Goal: Use online tool/utility: Utilize a website feature to perform a specific function

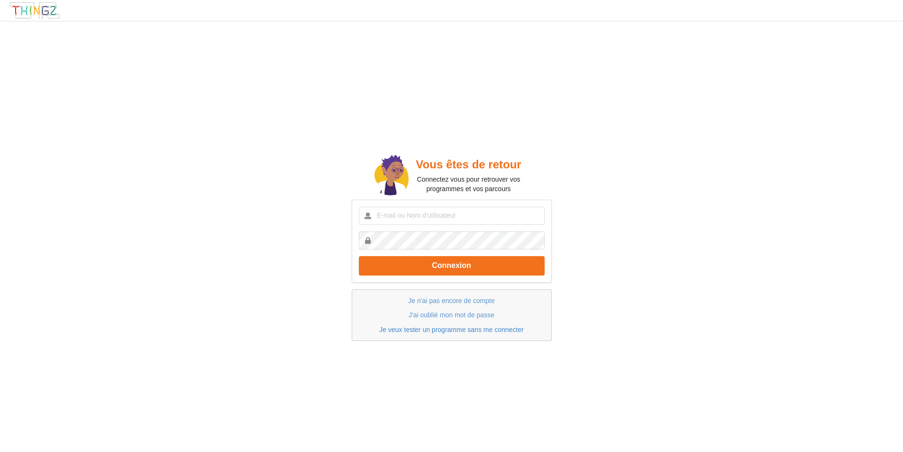
click at [435, 331] on link "Je veux tester un programme sans me connecter" at bounding box center [451, 329] width 144 height 8
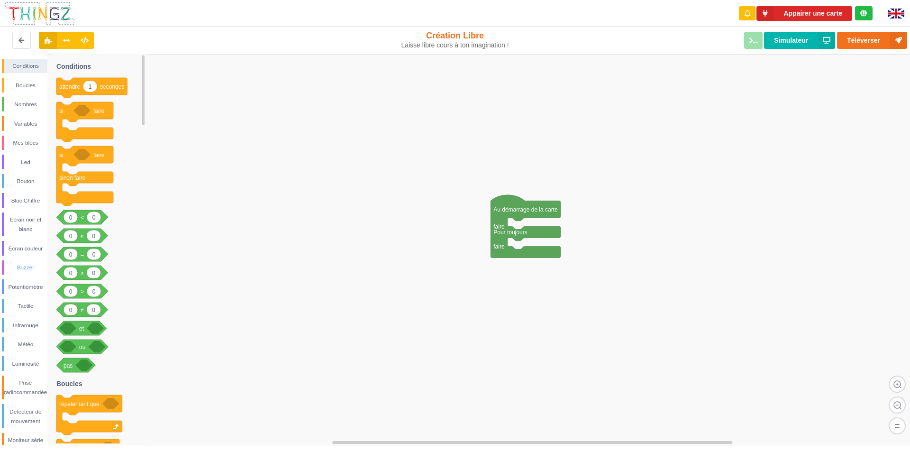
click at [26, 269] on div "Buzzer" at bounding box center [26, 266] width 44 height 9
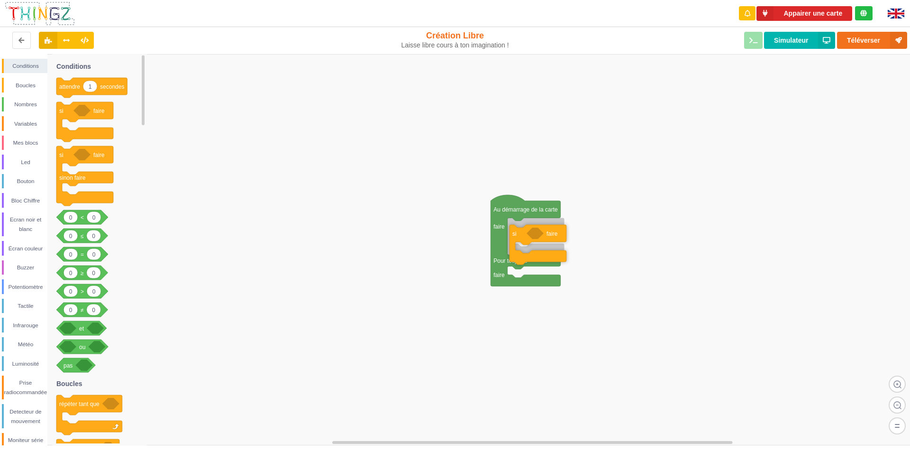
drag, startPoint x: 82, startPoint y: 116, endPoint x: 535, endPoint y: 237, distance: 468.9
click at [535, 237] on div "Conditions Boucles Nombres Variables Mes blocs Led Bouton Bloc Chiffre Ecran no…" at bounding box center [458, 249] width 916 height 391
click at [24, 363] on div "Luminosité" at bounding box center [26, 363] width 44 height 9
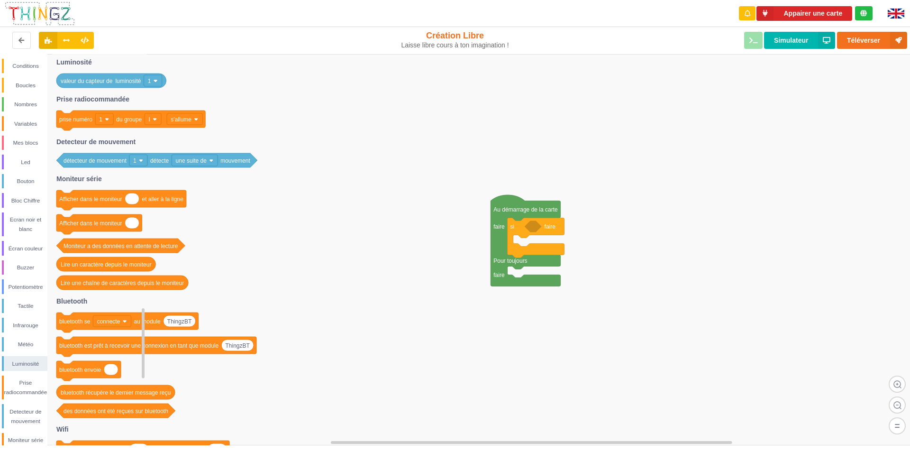
click at [83, 164] on icon at bounding box center [156, 160] width 201 height 14
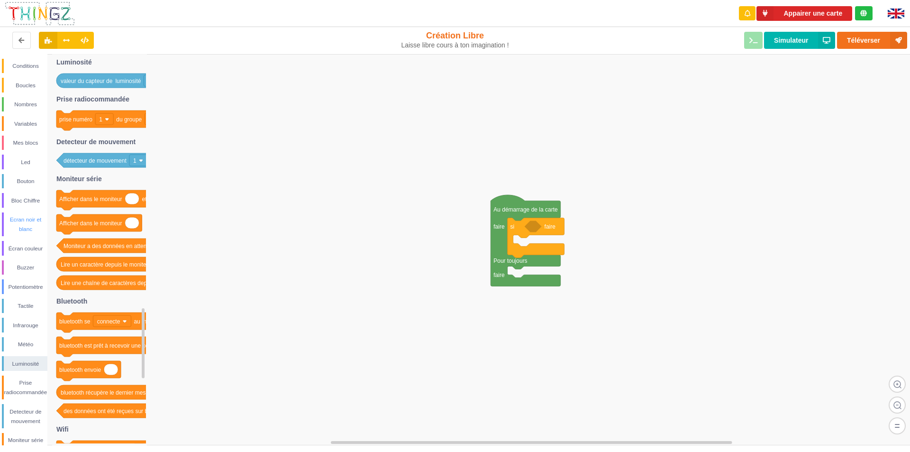
click at [21, 220] on div "Ecran noir et blanc" at bounding box center [26, 224] width 44 height 19
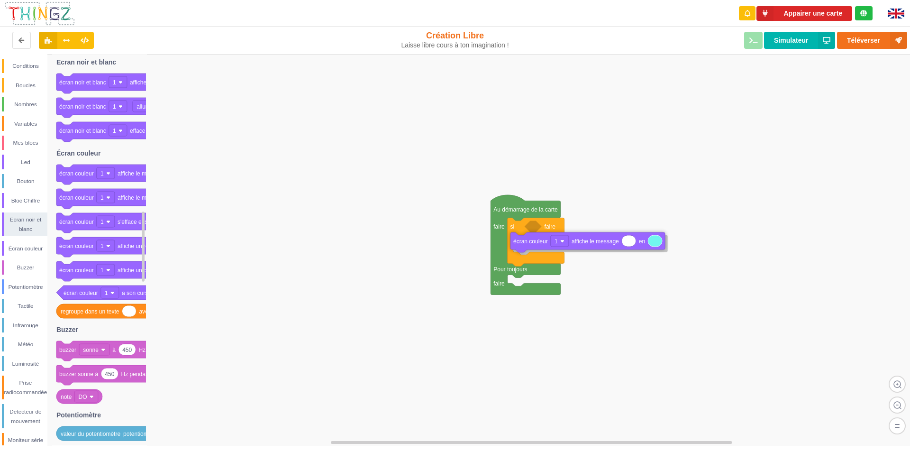
drag, startPoint x: 90, startPoint y: 180, endPoint x: 544, endPoint y: 248, distance: 458.9
click at [544, 248] on div "Conditions Boucles Nombres Variables Mes blocs Led Bouton Bloc Chiffre Ecran no…" at bounding box center [458, 249] width 916 height 391
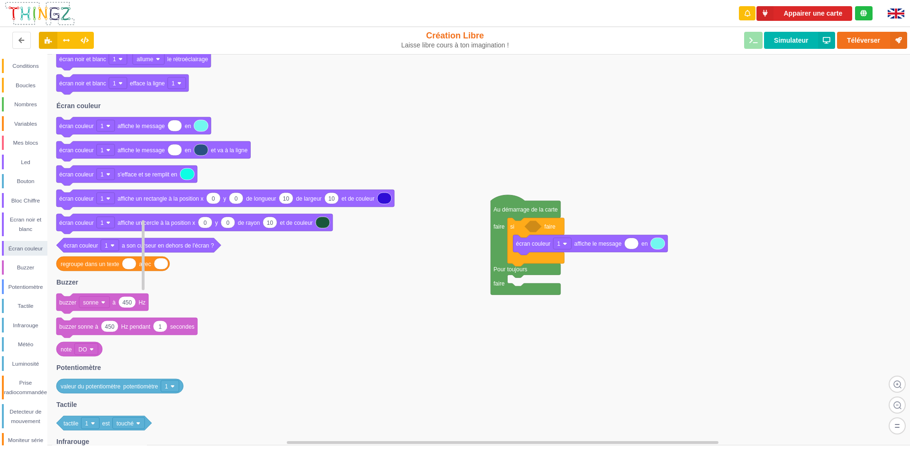
click at [90, 303] on text "sonne" at bounding box center [91, 302] width 16 height 7
click at [89, 303] on text "sonne" at bounding box center [91, 302] width 16 height 7
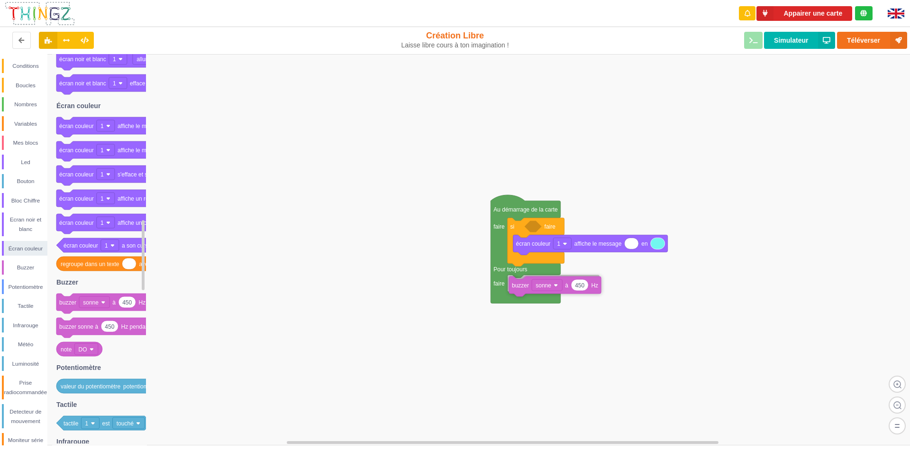
drag, startPoint x: 101, startPoint y: 303, endPoint x: 554, endPoint y: 286, distance: 452.8
click at [554, 286] on div "Conditions Boucles Nombres Variables Mes blocs Led Bouton Bloc Chiffre Ecran no…" at bounding box center [458, 249] width 916 height 391
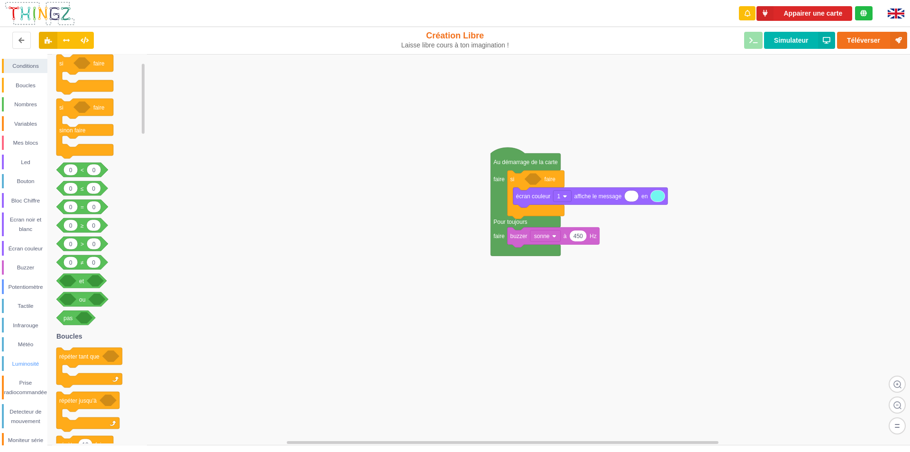
click at [20, 362] on div "Luminosité" at bounding box center [26, 363] width 44 height 9
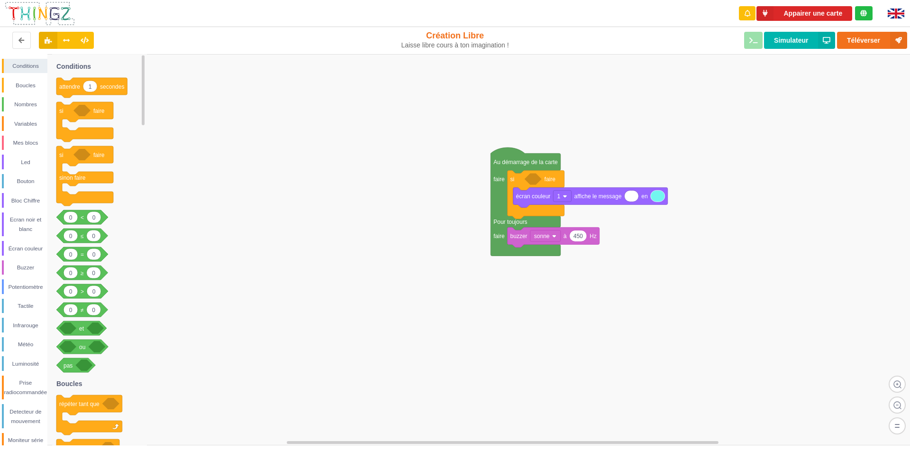
click at [79, 328] on text "et" at bounding box center [81, 328] width 5 height 7
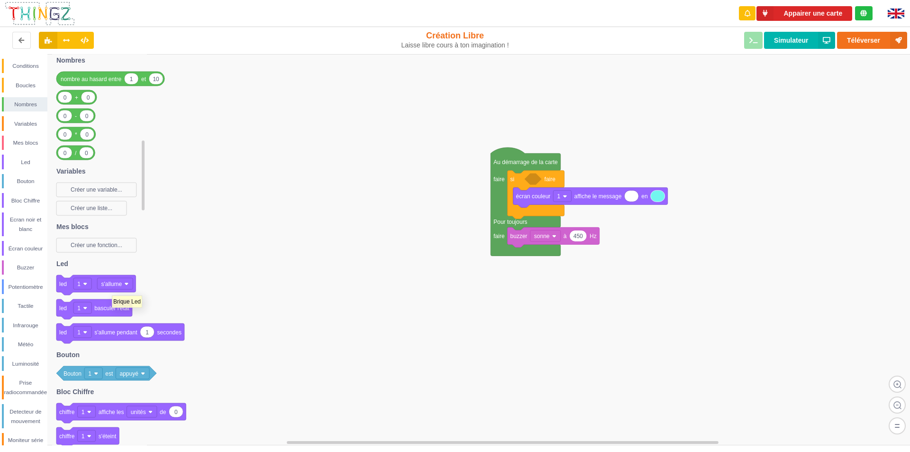
click at [112, 290] on icon at bounding box center [95, 285] width 79 height 20
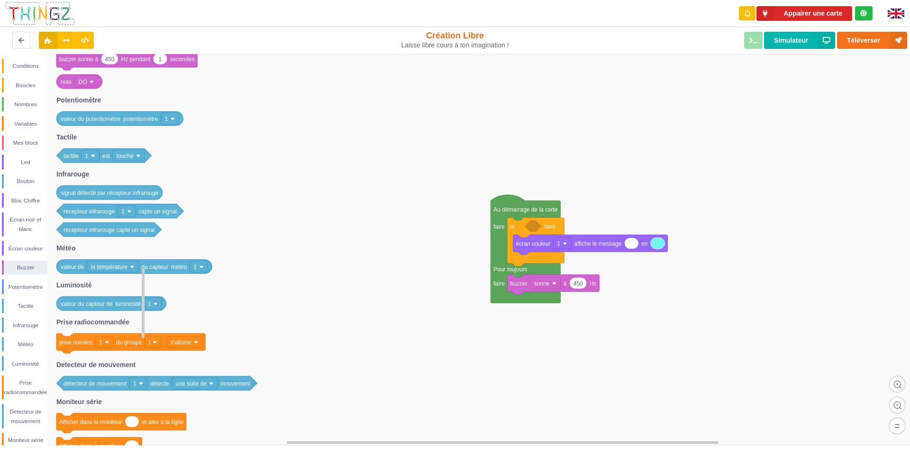
click at [114, 387] on icon at bounding box center [156, 383] width 201 height 14
click at [108, 342] on image at bounding box center [107, 342] width 4 height 4
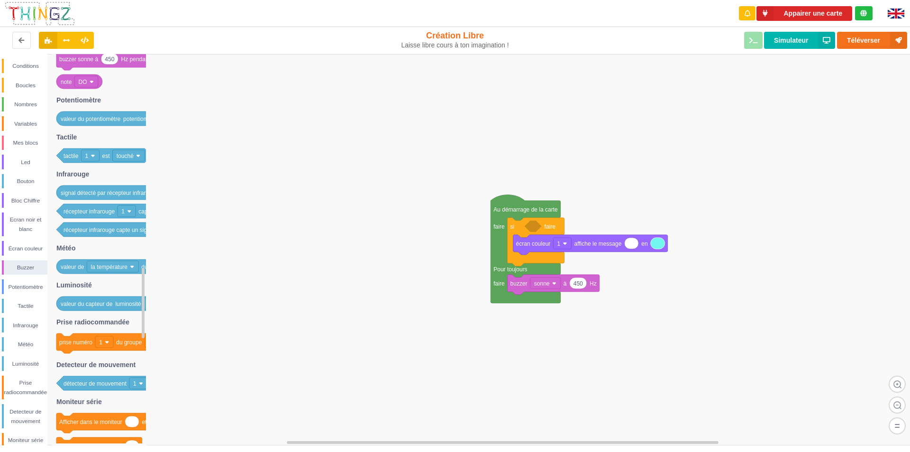
click at [221, 381] on rect at bounding box center [458, 249] width 916 height 391
drag, startPoint x: 112, startPoint y: 386, endPoint x: 535, endPoint y: 318, distance: 428.0
click at [538, 318] on div "Conditions Boucles Nombres Variables Mes blocs Led Bouton Bloc Chiffre Ecran no…" at bounding box center [458, 249] width 916 height 391
click at [491, 338] on rect at bounding box center [458, 249] width 916 height 391
click at [272, 340] on rect at bounding box center [458, 249] width 916 height 391
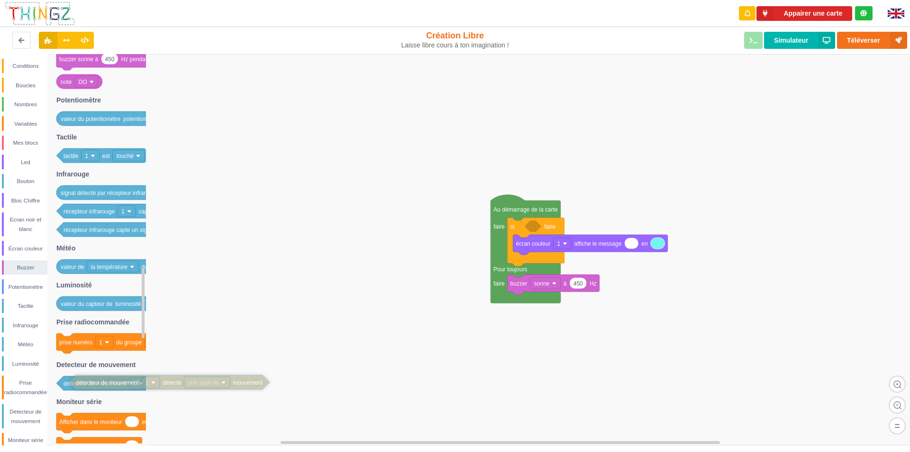
drag, startPoint x: 567, startPoint y: 319, endPoint x: 154, endPoint y: 386, distance: 418.5
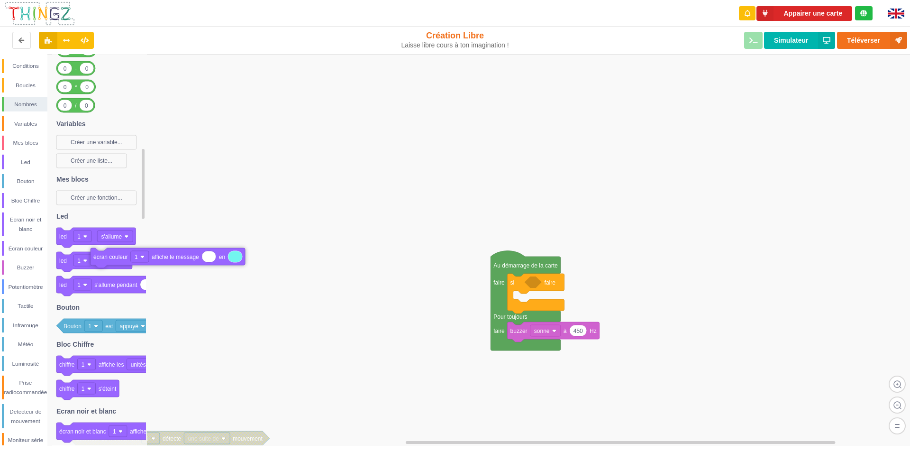
drag, startPoint x: 588, startPoint y: 302, endPoint x: 165, endPoint y: 260, distance: 424.2
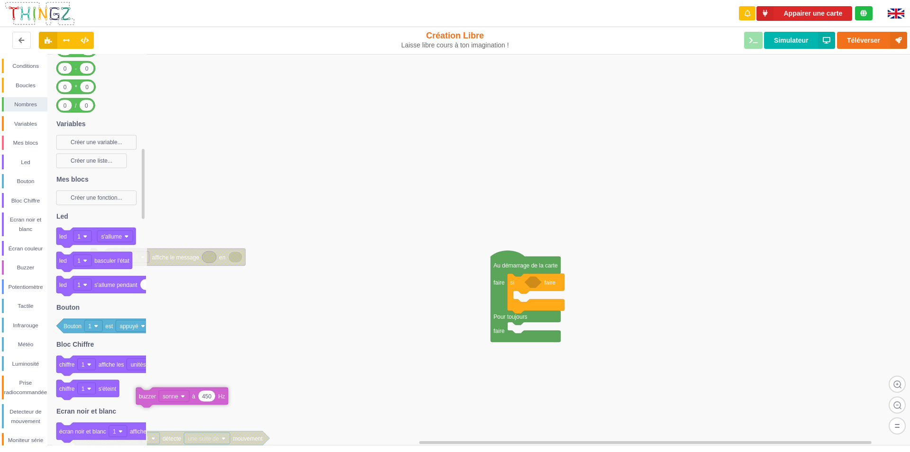
drag, startPoint x: 533, startPoint y: 333, endPoint x: 178, endPoint y: 371, distance: 356.9
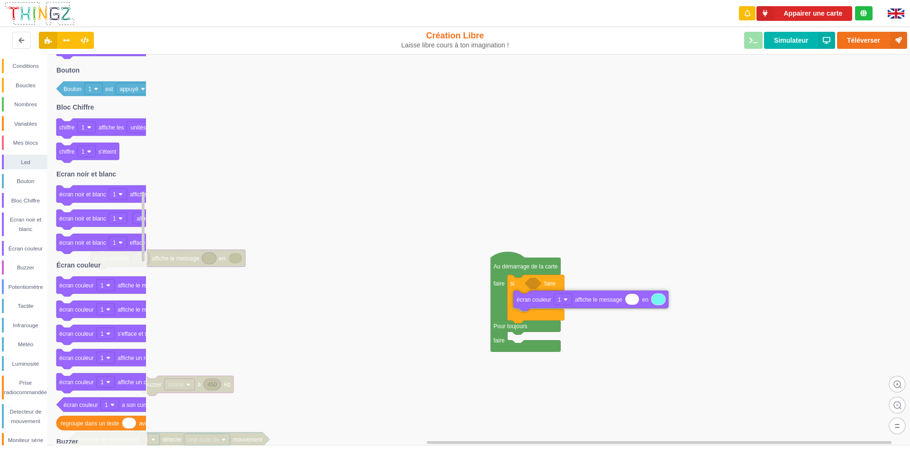
drag, startPoint x: 90, startPoint y: 289, endPoint x: 547, endPoint y: 303, distance: 457.4
click at [547, 303] on div "Conditions Boucles Nombres Variables Mes blocs Led Bouton Bloc Chiffre Ecran no…" at bounding box center [458, 249] width 916 height 391
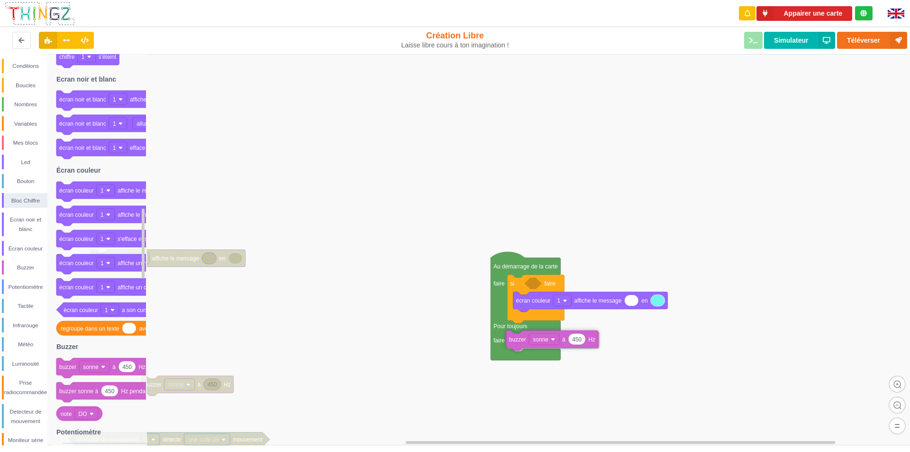
drag, startPoint x: 107, startPoint y: 369, endPoint x: 557, endPoint y: 341, distance: 450.5
click at [557, 341] on div "Conditions Boucles Nombres Variables Mes blocs Led Bouton Bloc Chiffre Ecran no…" at bounding box center [458, 249] width 916 height 391
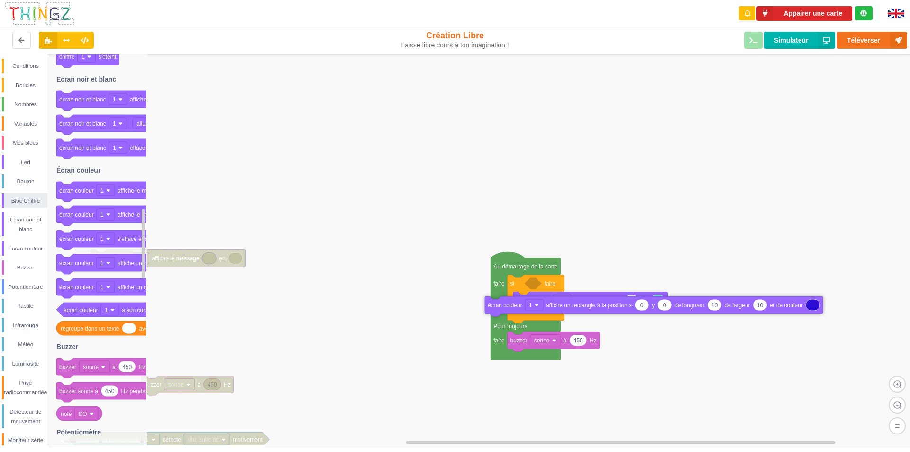
drag, startPoint x: 131, startPoint y: 266, endPoint x: 559, endPoint y: 302, distance: 429.8
click at [557, 306] on div "Conditions Boucles Nombres Variables Mes blocs Led Bouton Bloc Chiffre Ecran no…" at bounding box center [458, 249] width 916 height 391
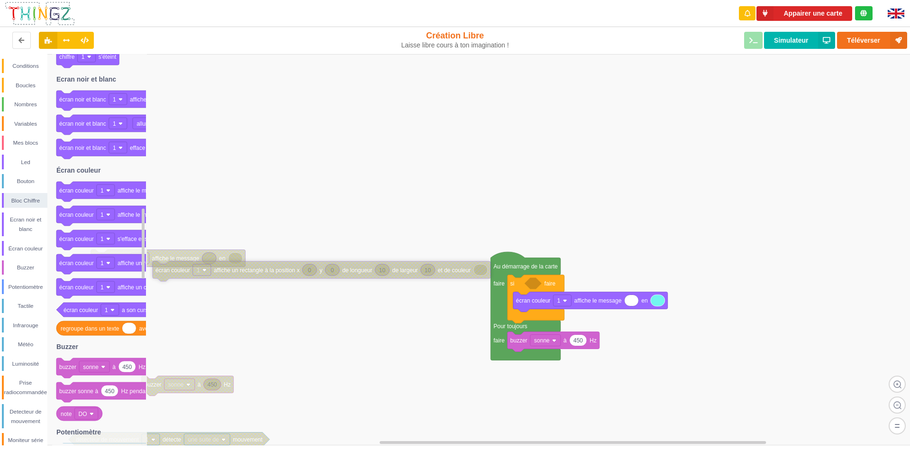
drag, startPoint x: 586, startPoint y: 301, endPoint x: 183, endPoint y: 264, distance: 404.4
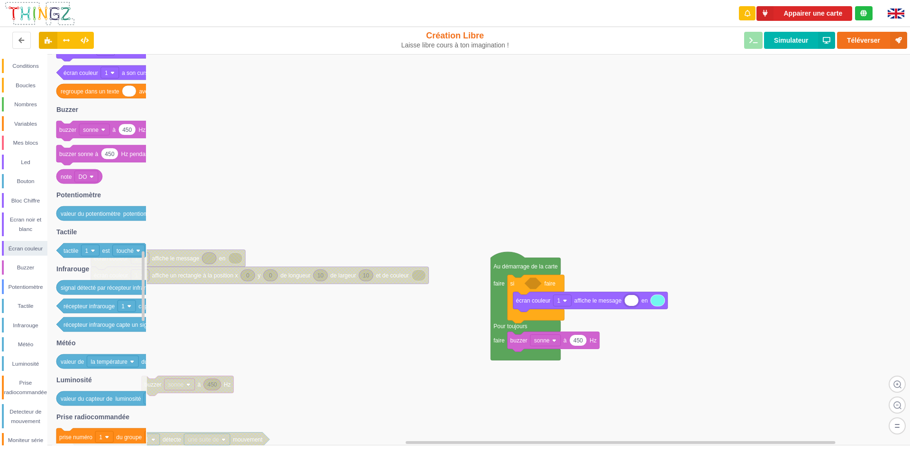
type input "0"
click at [663, 382] on rect at bounding box center [458, 249] width 916 height 391
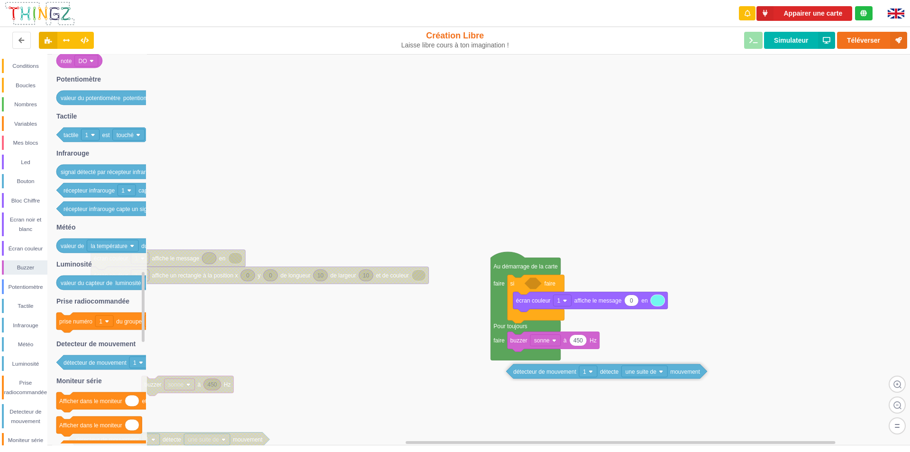
drag, startPoint x: 90, startPoint y: 367, endPoint x: 539, endPoint y: 376, distance: 449.2
click at [539, 376] on div "Conditions Boucles Nombres Variables Mes blocs Led Bouton Bloc Chiffre Ecran no…" at bounding box center [458, 249] width 916 height 391
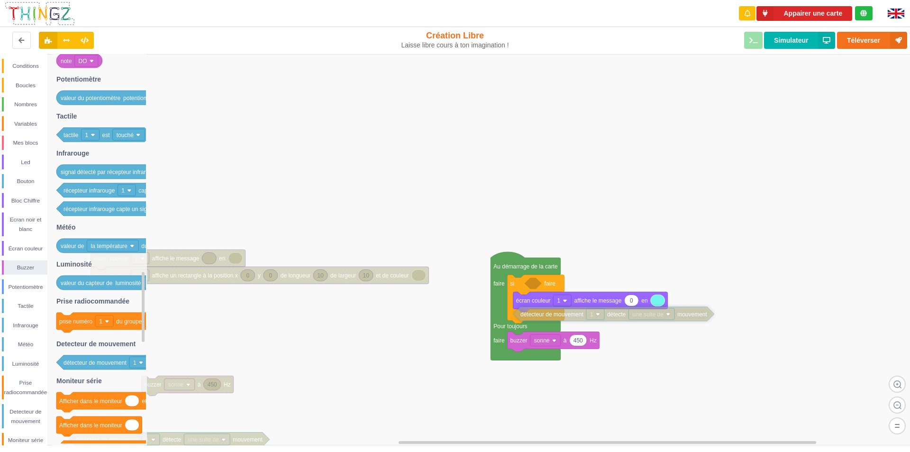
drag, startPoint x: 545, startPoint y: 376, endPoint x: 552, endPoint y: 318, distance: 57.8
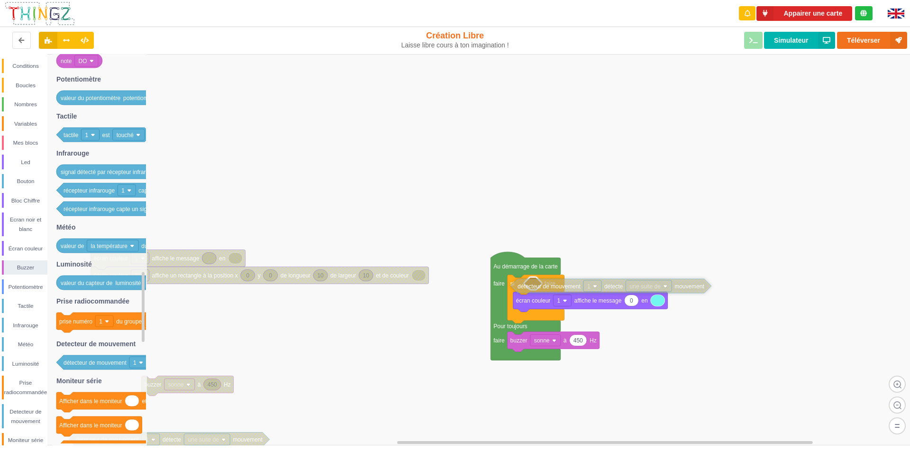
drag, startPoint x: 551, startPoint y: 318, endPoint x: 548, endPoint y: 290, distance: 28.1
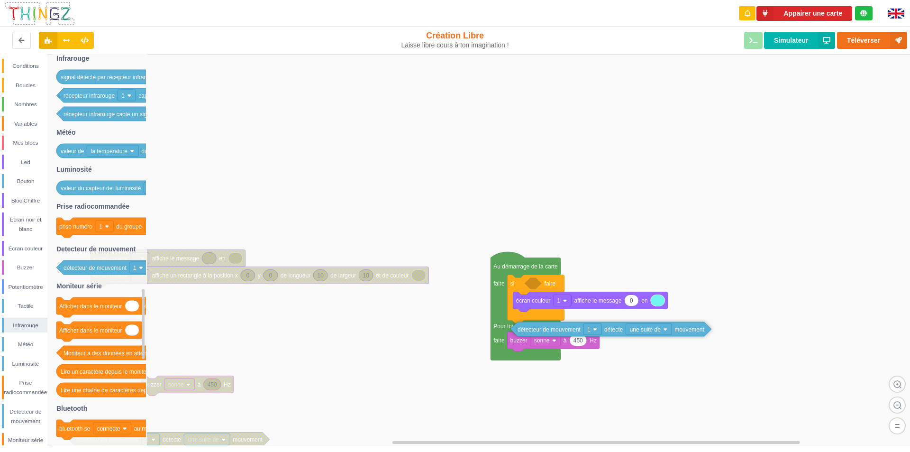
drag, startPoint x: 647, startPoint y: 278, endPoint x: 633, endPoint y: 324, distance: 48.1
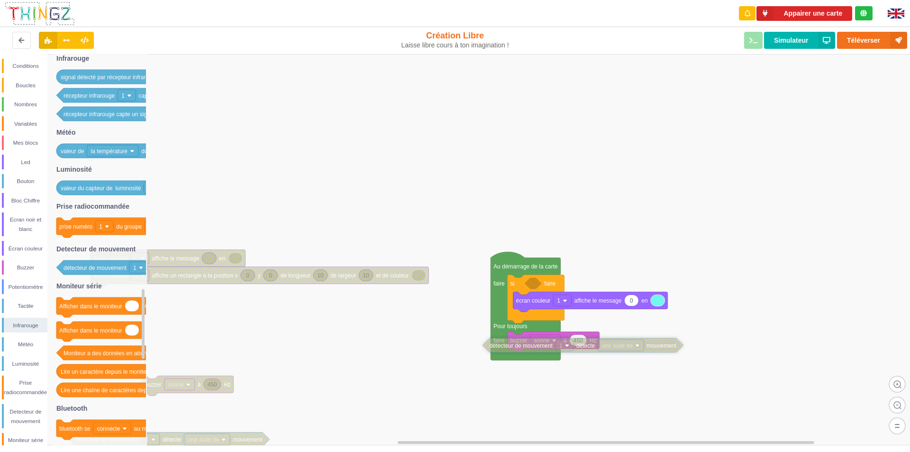
drag, startPoint x: 633, startPoint y: 325, endPoint x: 605, endPoint y: 342, distance: 32.3
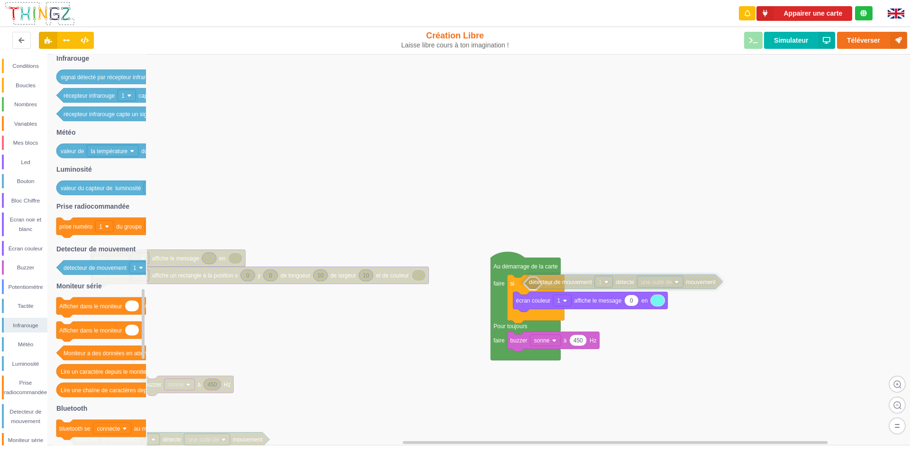
drag, startPoint x: 600, startPoint y: 347, endPoint x: 639, endPoint y: 284, distance: 74.7
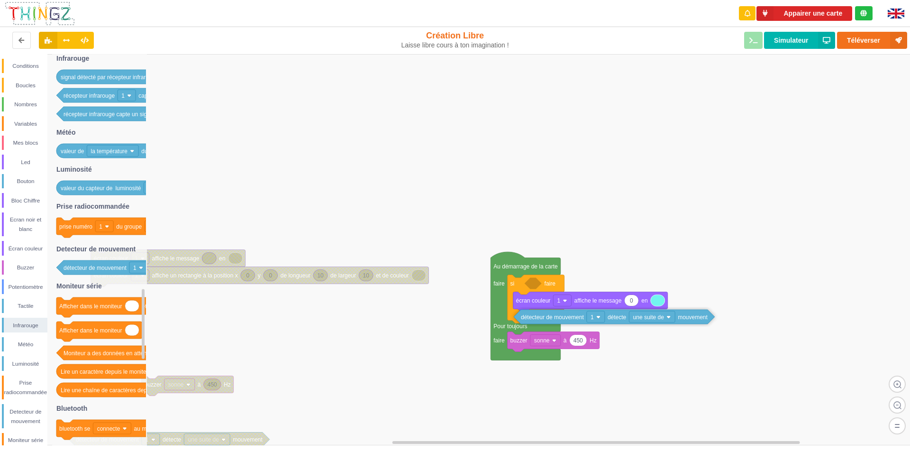
drag, startPoint x: 632, startPoint y: 286, endPoint x: 621, endPoint y: 320, distance: 35.4
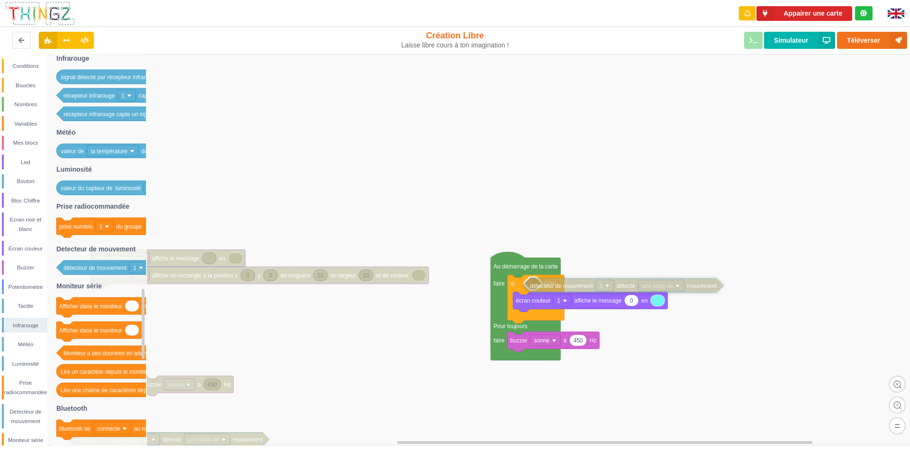
drag, startPoint x: 621, startPoint y: 320, endPoint x: 630, endPoint y: 289, distance: 32.5
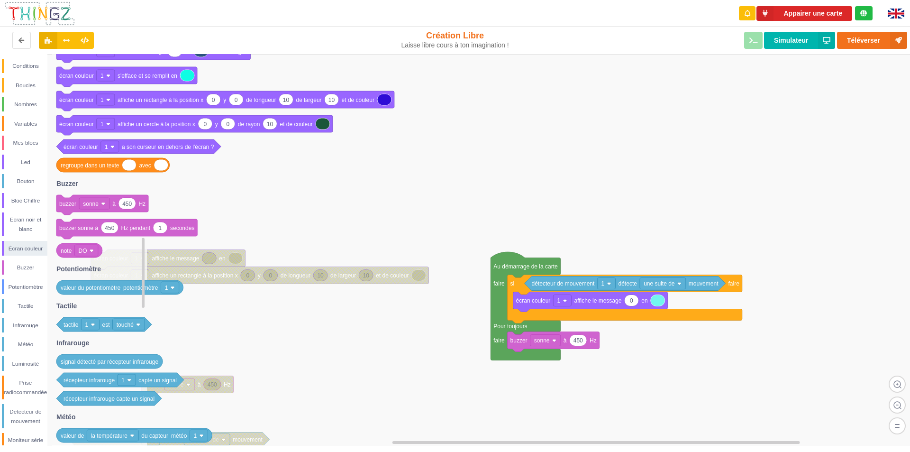
click at [93, 253] on rect at bounding box center [86, 249] width 24 height 11
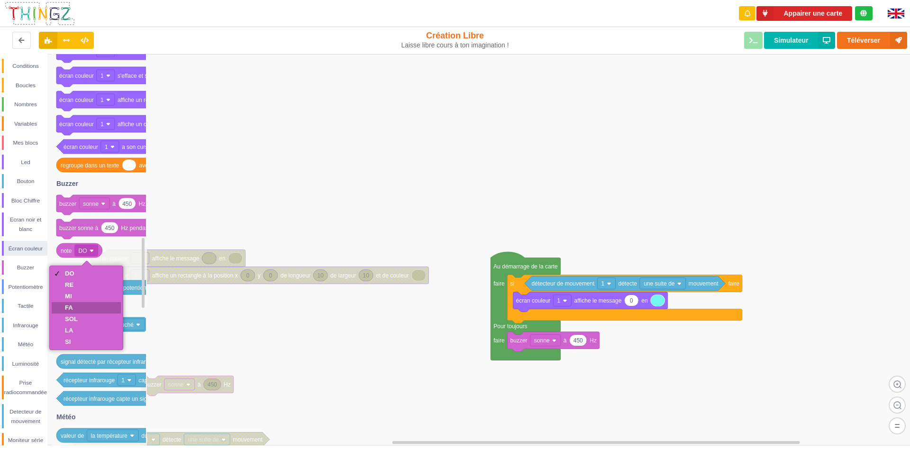
click at [78, 306] on div "FA" at bounding box center [86, 307] width 69 height 11
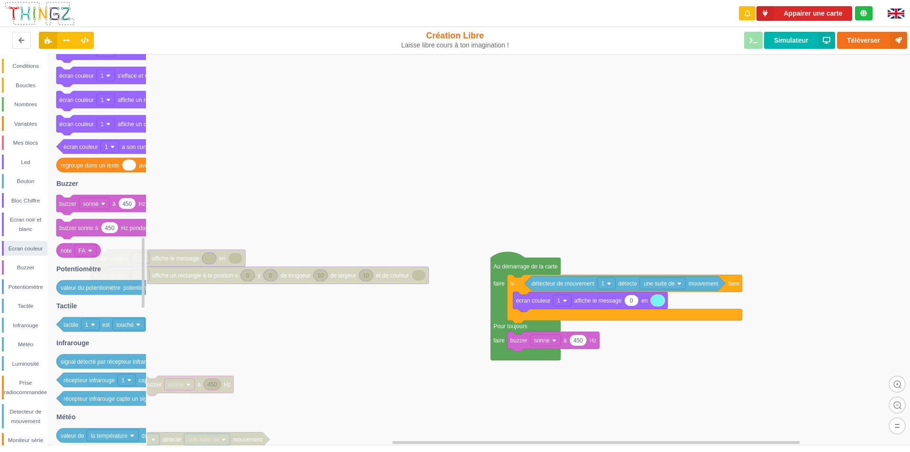
click at [341, 340] on rect at bounding box center [458, 249] width 916 height 391
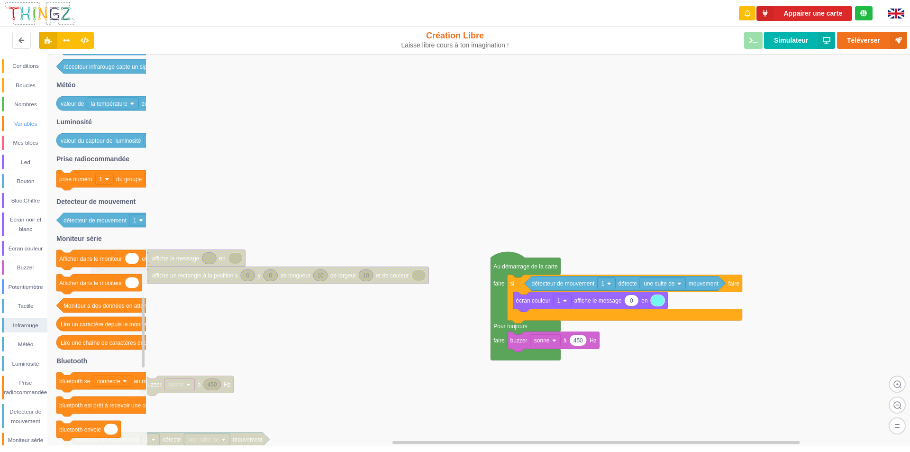
click at [28, 124] on div "Variables" at bounding box center [26, 123] width 44 height 9
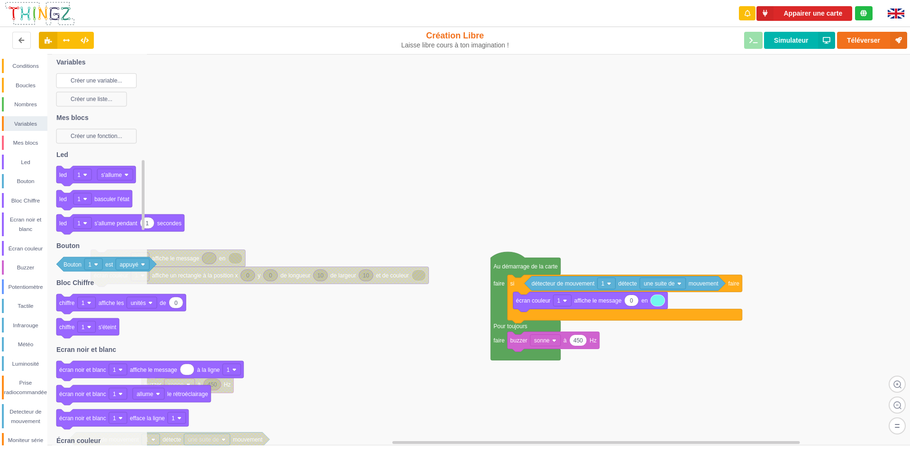
click at [83, 80] on text "Créer une variable..." at bounding box center [97, 80] width 52 height 7
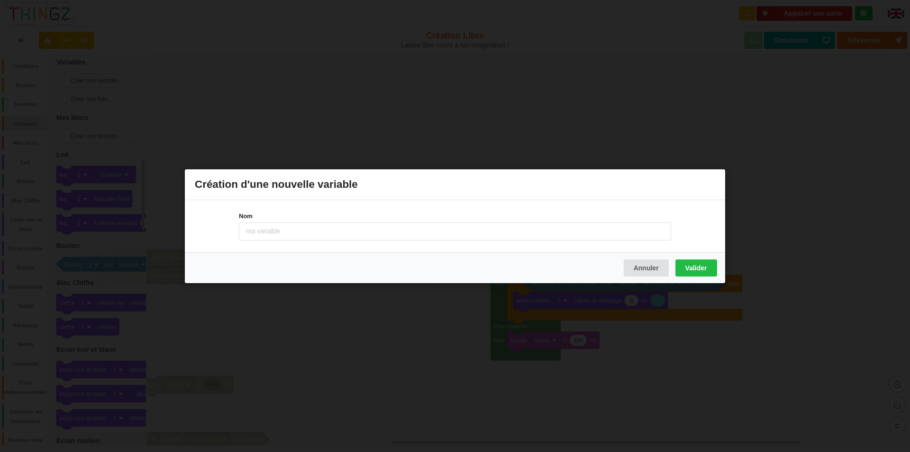
click at [254, 235] on input at bounding box center [455, 231] width 432 height 18
type input "compteur"
click at [694, 271] on button "Valider" at bounding box center [696, 267] width 42 height 17
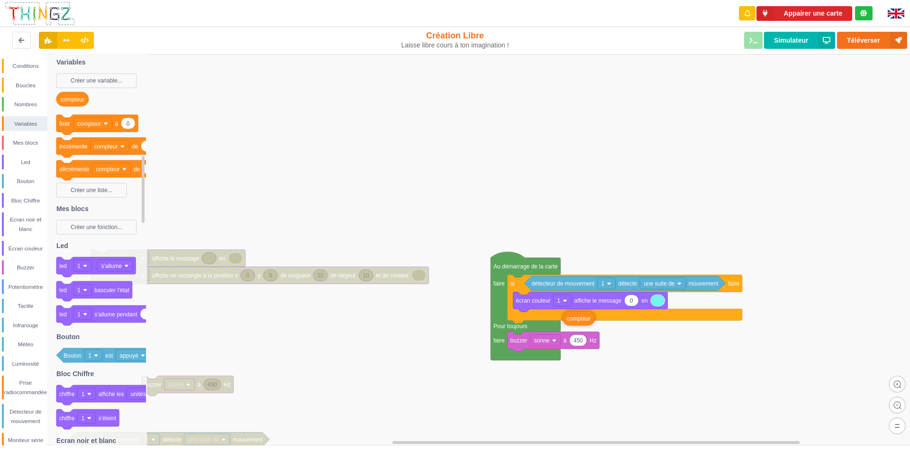
drag, startPoint x: 75, startPoint y: 101, endPoint x: 593, endPoint y: 319, distance: 561.2
click at [581, 319] on div "Conditions Boucles Nombres Variables Mes blocs Led Bouton Bloc Chiffre Ecran no…" at bounding box center [458, 249] width 916 height 391
drag, startPoint x: 588, startPoint y: 318, endPoint x: 649, endPoint y: 301, distance: 63.1
click at [662, 366] on rect at bounding box center [458, 249] width 916 height 391
click at [789, 40] on button "Simulateur" at bounding box center [799, 40] width 71 height 17
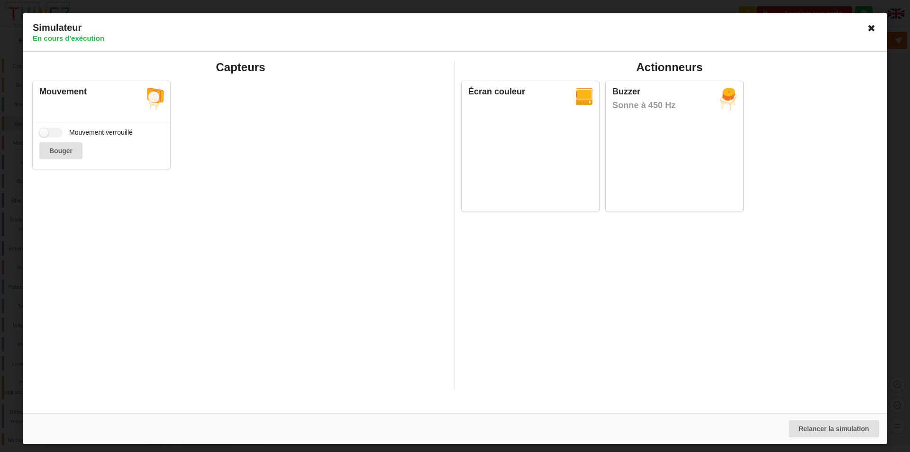
click at [865, 27] on icon at bounding box center [871, 27] width 15 height 15
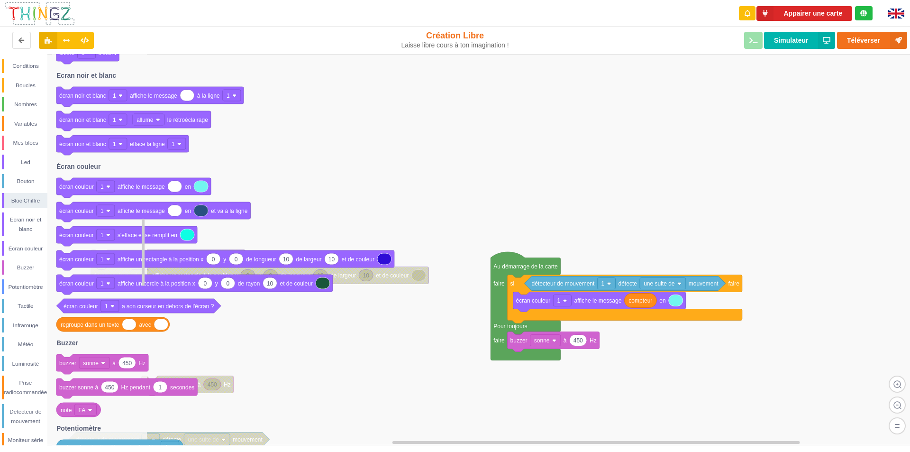
click at [126, 371] on icon at bounding box center [102, 364] width 92 height 20
click at [84, 409] on text "FA" at bounding box center [82, 410] width 7 height 7
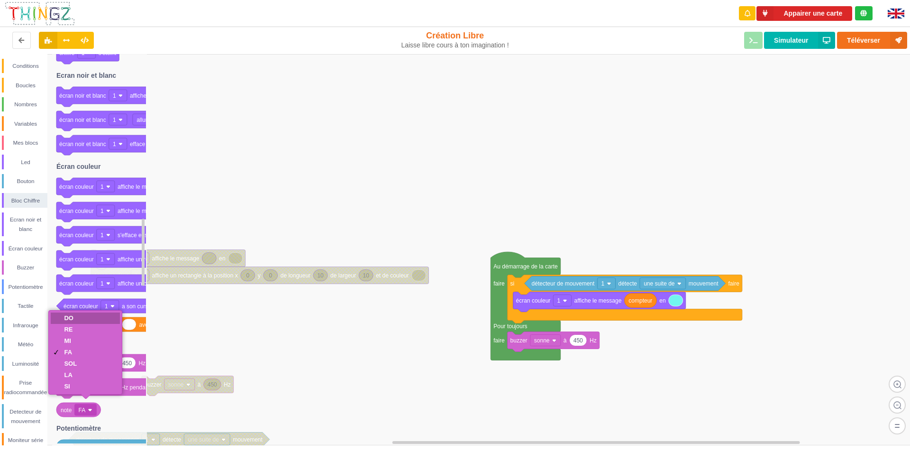
click at [81, 322] on div "DO" at bounding box center [85, 317] width 69 height 11
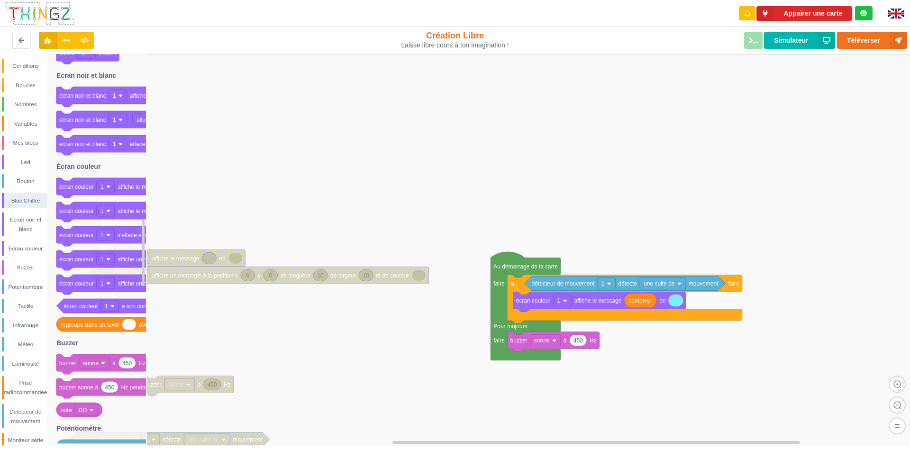
click at [338, 400] on rect at bounding box center [458, 249] width 916 height 391
click at [190, 401] on rect at bounding box center [458, 249] width 916 height 391
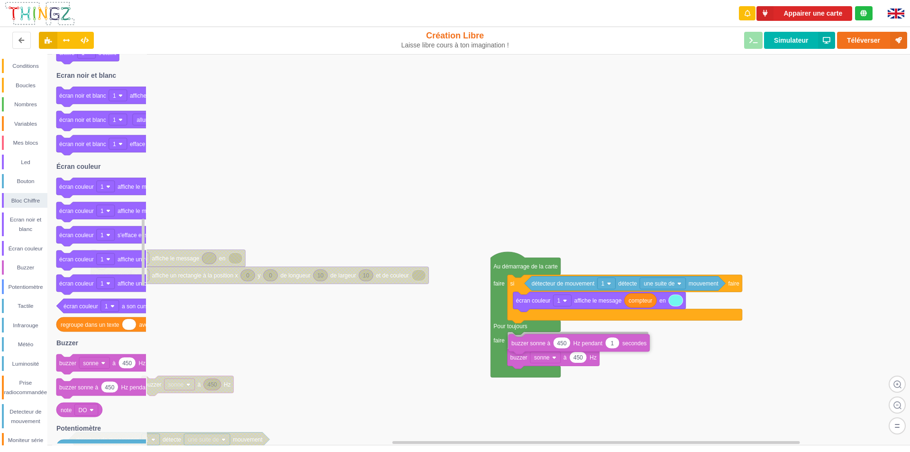
drag, startPoint x: 117, startPoint y: 388, endPoint x: 569, endPoint y: 343, distance: 454.1
click at [569, 343] on div "Conditions Boucles Nombres Variables Mes blocs Led Bouton Bloc Chiffre Ecran no…" at bounding box center [458, 249] width 916 height 391
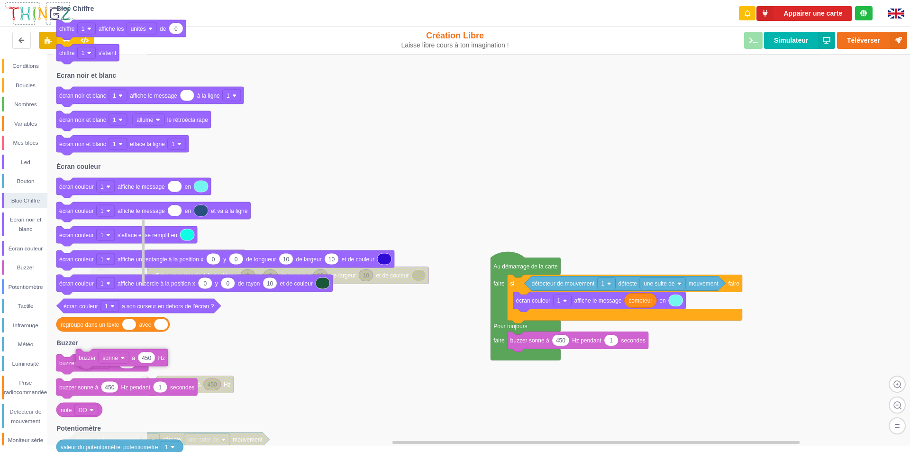
drag, startPoint x: 559, startPoint y: 361, endPoint x: 122, endPoint y: 368, distance: 436.9
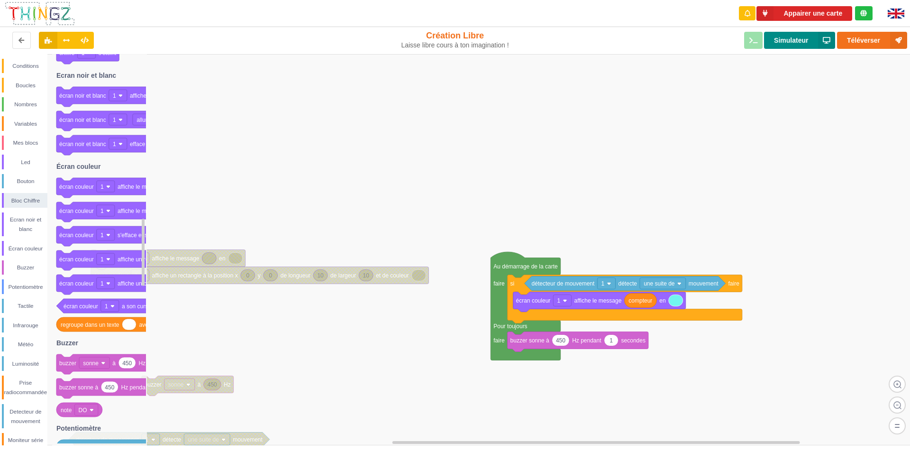
click at [793, 40] on button "Simulateur" at bounding box center [799, 40] width 71 height 17
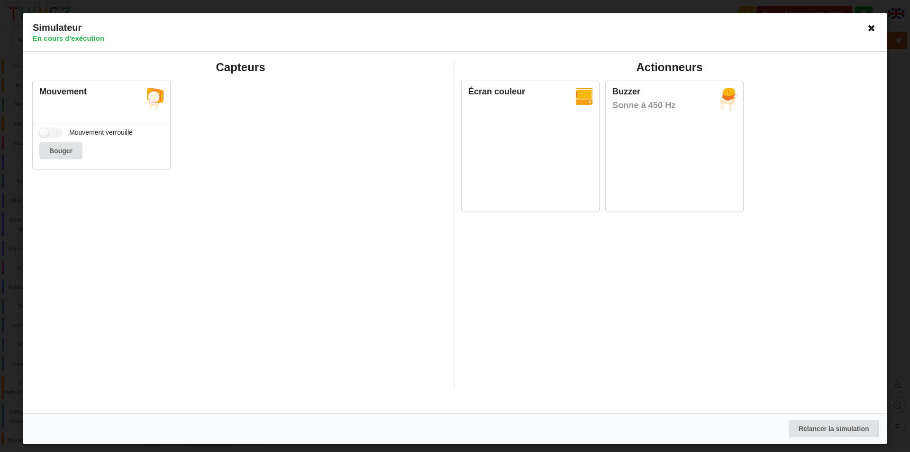
click at [871, 30] on icon at bounding box center [871, 27] width 15 height 15
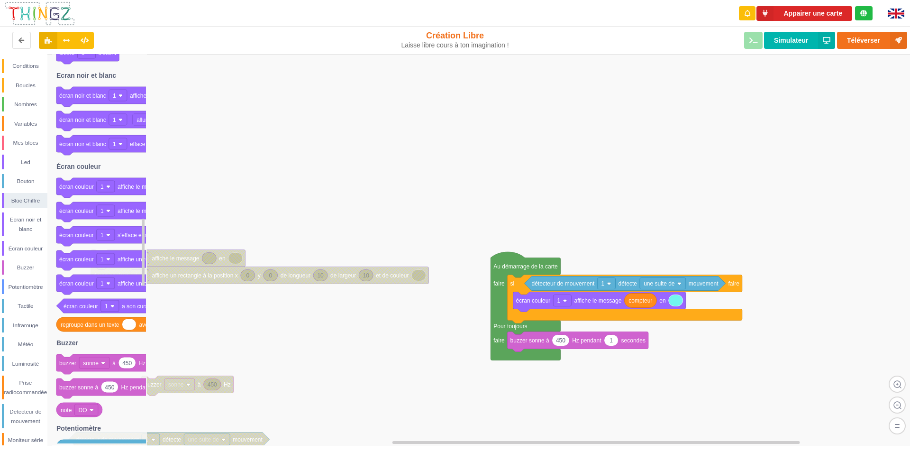
click at [343, 353] on rect at bounding box center [458, 249] width 916 height 391
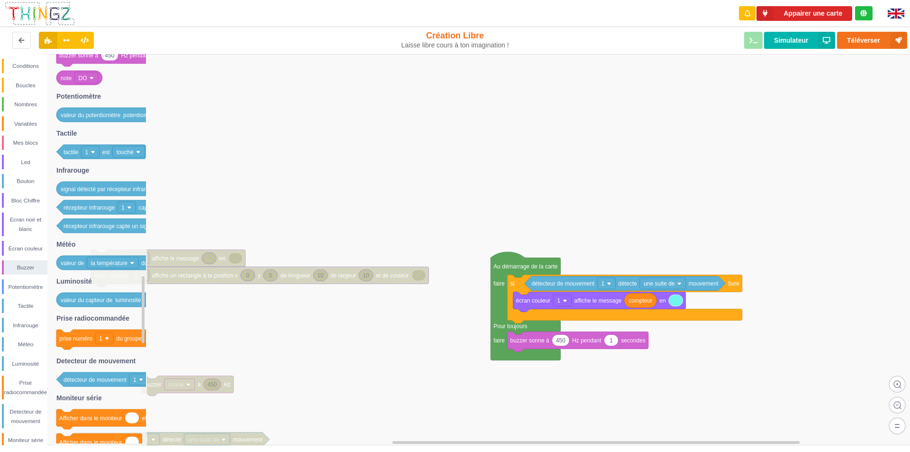
click at [347, 389] on rect at bounding box center [458, 249] width 916 height 391
click at [426, 183] on rect at bounding box center [458, 249] width 916 height 391
click at [660, 347] on rect at bounding box center [458, 249] width 916 height 391
click at [19, 124] on div "Variables" at bounding box center [26, 123] width 44 height 9
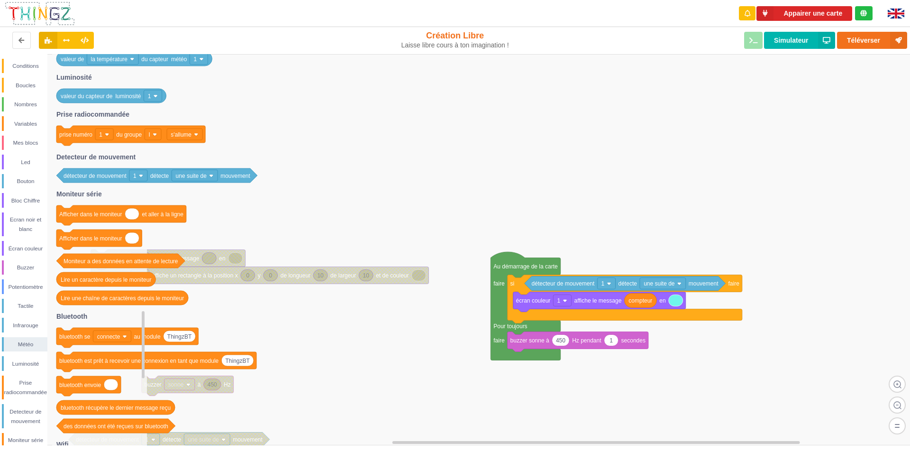
click at [110, 216] on text "Afficher dans le moniteur" at bounding box center [90, 214] width 63 height 7
click at [134, 220] on icon at bounding box center [121, 215] width 130 height 20
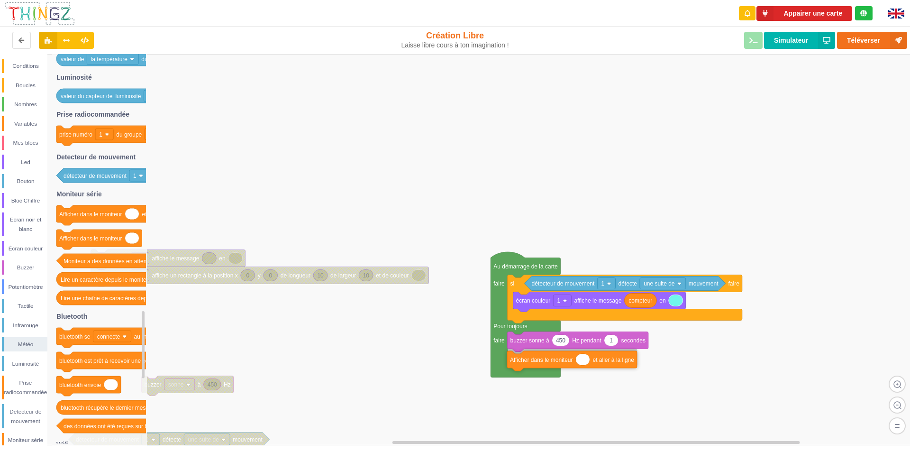
drag, startPoint x: 134, startPoint y: 220, endPoint x: 584, endPoint y: 365, distance: 473.5
click at [584, 365] on div "Conditions Boucles Nombres Variables Mes blocs Led Bouton Bloc Chiffre Ecran no…" at bounding box center [458, 249] width 916 height 391
click at [612, 390] on rect at bounding box center [458, 249] width 916 height 391
click at [380, 357] on rect at bounding box center [458, 249] width 916 height 391
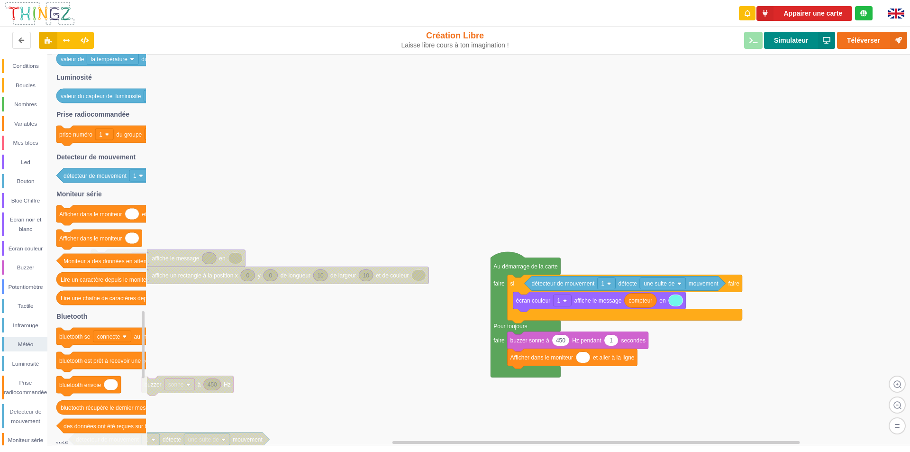
click at [788, 40] on button "Simulateur" at bounding box center [799, 40] width 71 height 17
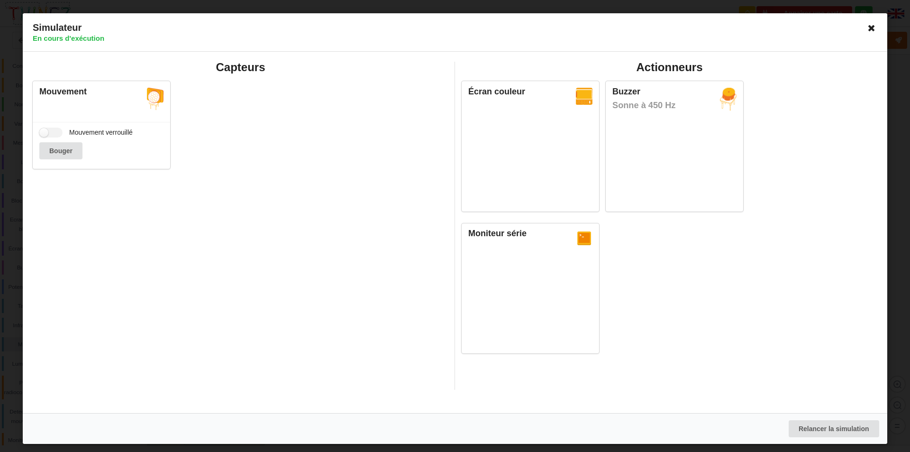
click at [871, 30] on icon at bounding box center [871, 27] width 15 height 15
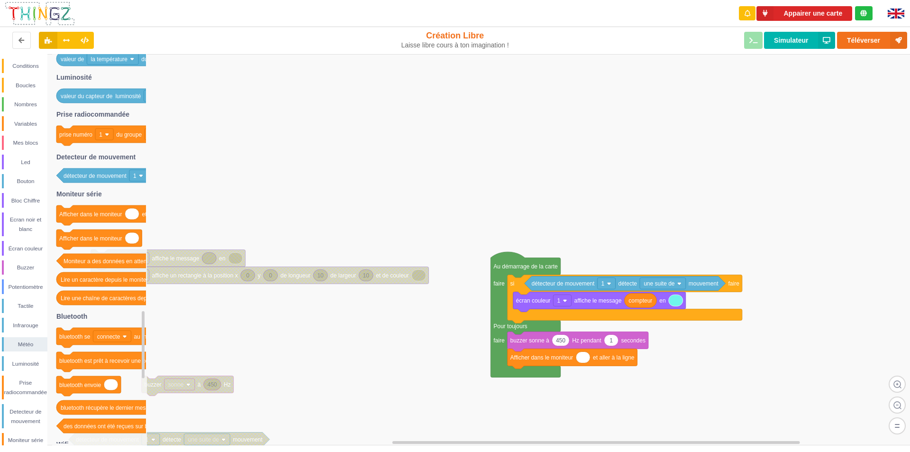
click at [768, 176] on rect at bounding box center [458, 249] width 916 height 391
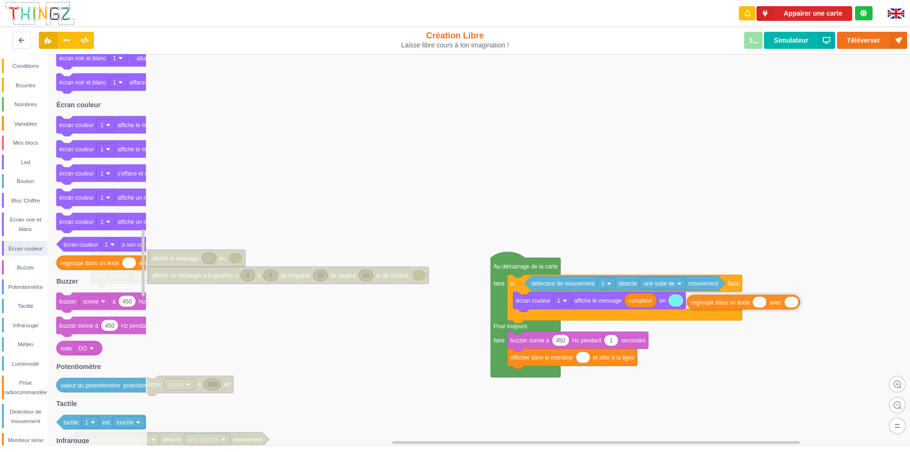
drag, startPoint x: 92, startPoint y: 267, endPoint x: 722, endPoint y: 306, distance: 631.4
click at [722, 306] on div "Conditions Boucles Nombres Variables Mes blocs Led Bouton Bloc Chiffre Ecran no…" at bounding box center [458, 249] width 916 height 391
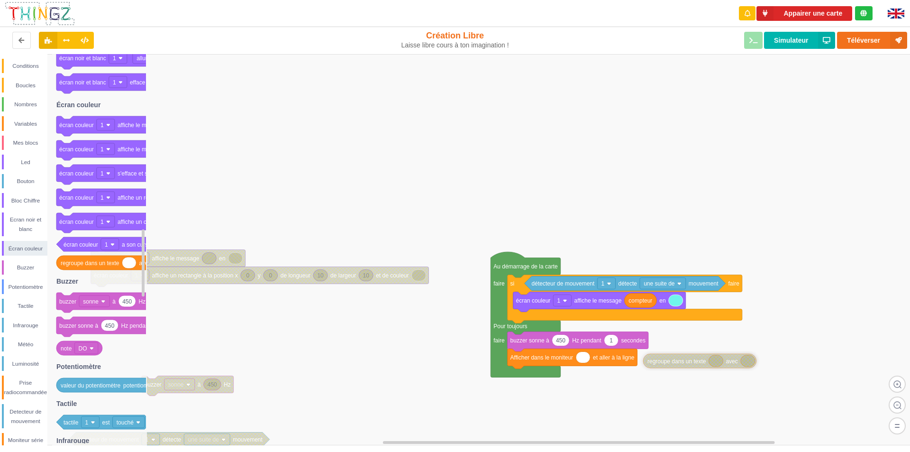
drag, startPoint x: 722, startPoint y: 306, endPoint x: 665, endPoint y: 367, distance: 83.1
drag, startPoint x: 662, startPoint y: 367, endPoint x: 546, endPoint y: 317, distance: 126.7
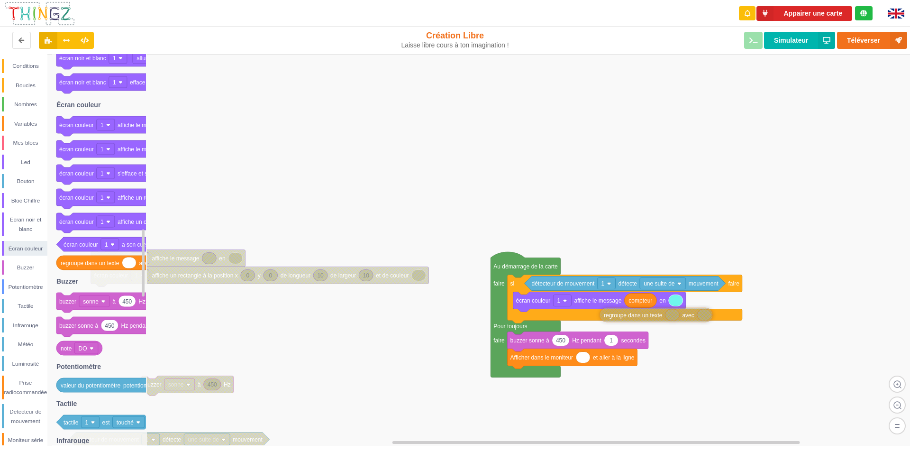
drag, startPoint x: 561, startPoint y: 317, endPoint x: 649, endPoint y: 319, distance: 88.1
drag, startPoint x: 650, startPoint y: 319, endPoint x: 675, endPoint y: 362, distance: 50.1
drag, startPoint x: 675, startPoint y: 362, endPoint x: 551, endPoint y: 376, distance: 123.9
drag, startPoint x: 552, startPoint y: 374, endPoint x: 556, endPoint y: 344, distance: 29.7
drag, startPoint x: 556, startPoint y: 344, endPoint x: 560, endPoint y: 329, distance: 15.6
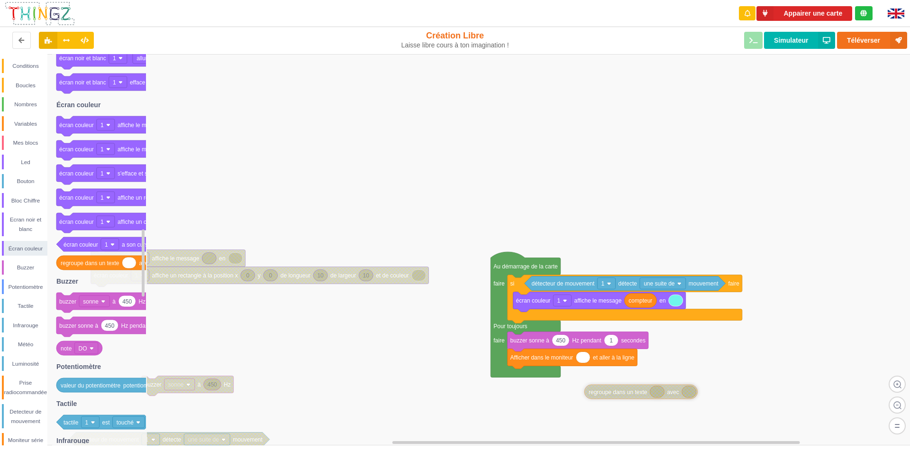
drag, startPoint x: 560, startPoint y: 329, endPoint x: 639, endPoint y: 407, distance: 110.9
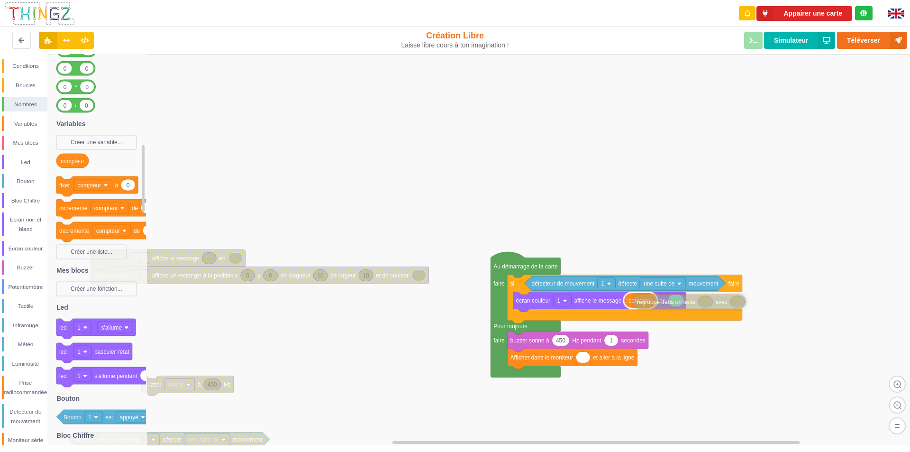
drag, startPoint x: 639, startPoint y: 407, endPoint x: 682, endPoint y: 305, distance: 110.9
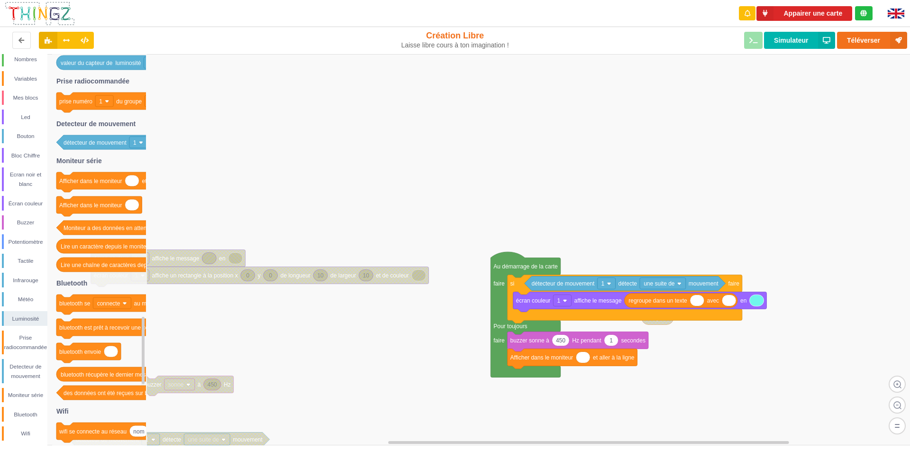
drag, startPoint x: 698, startPoint y: 343, endPoint x: 703, endPoint y: 344, distance: 4.8
click at [699, 343] on rect at bounding box center [458, 249] width 916 height 391
click at [771, 346] on rect at bounding box center [458, 249] width 916 height 391
type input "nombre de passage"
click at [713, 355] on rect at bounding box center [458, 249] width 916 height 391
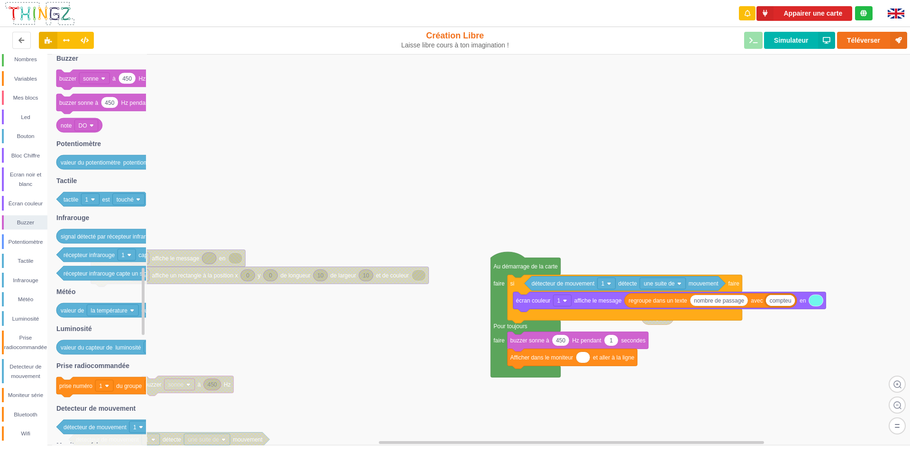
type input "compteur"
click at [744, 362] on rect at bounding box center [458, 249] width 916 height 391
click at [759, 373] on rect at bounding box center [458, 249] width 916 height 391
click at [567, 338] on input "450" at bounding box center [560, 339] width 17 height 11
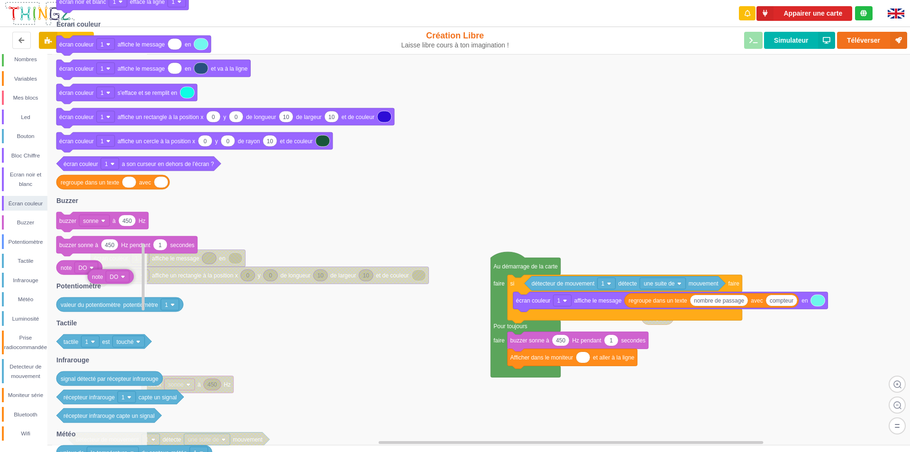
drag, startPoint x: 68, startPoint y: 264, endPoint x: 75, endPoint y: 266, distance: 7.7
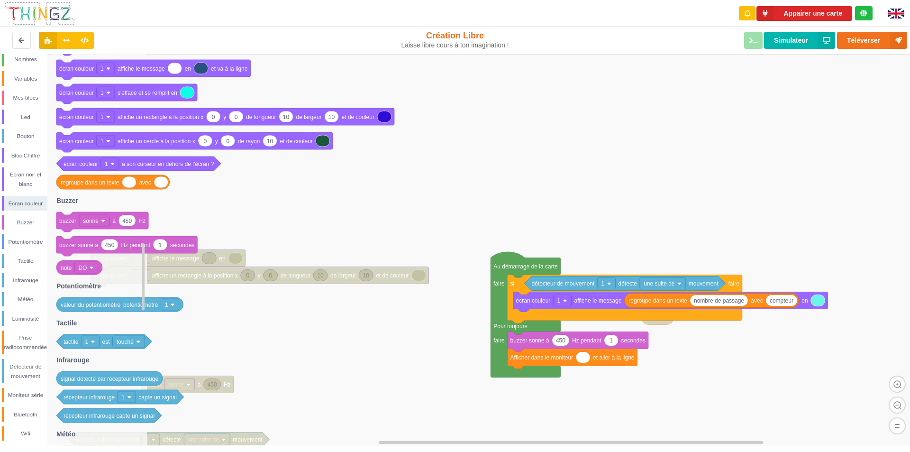
click at [99, 271] on icon at bounding box center [79, 267] width 46 height 14
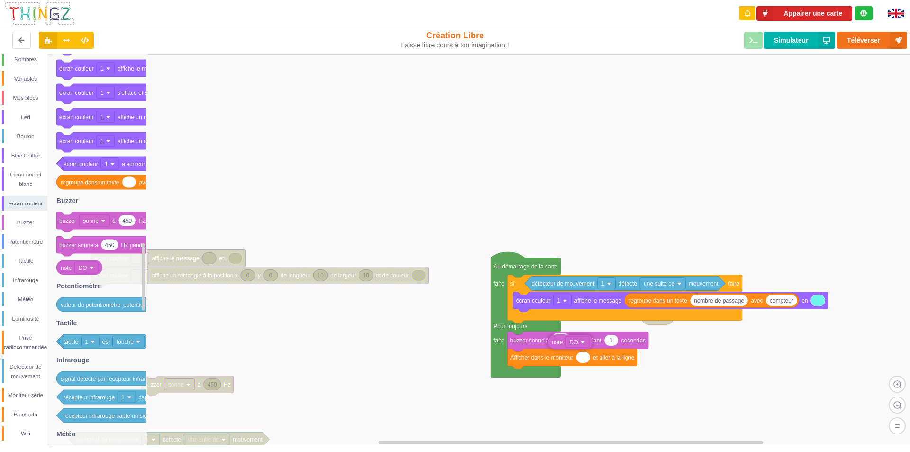
drag, startPoint x: 80, startPoint y: 268, endPoint x: 570, endPoint y: 343, distance: 496.0
click at [570, 343] on div "Conditions Boucles Nombres Variables Mes blocs Led Bouton Bloc Chiffre Ecran no…" at bounding box center [458, 249] width 916 height 391
click at [574, 395] on rect at bounding box center [458, 249] width 916 height 391
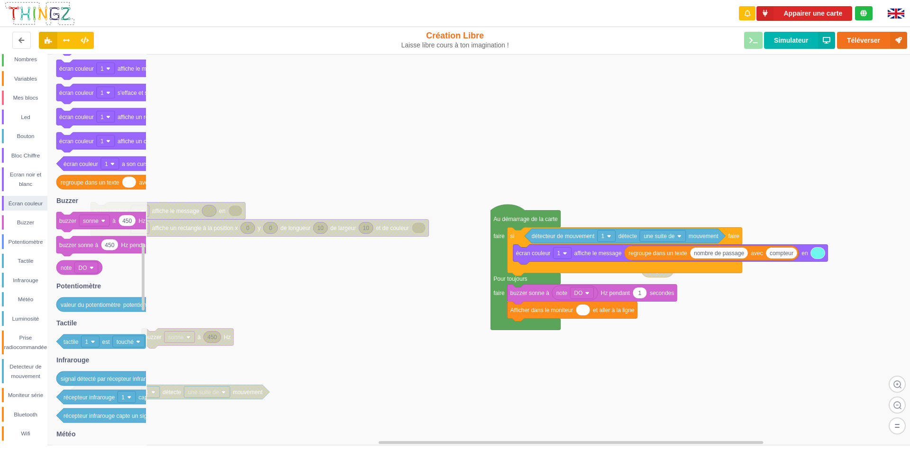
click at [548, 356] on rect at bounding box center [458, 249] width 916 height 391
